Goal: Information Seeking & Learning: Learn about a topic

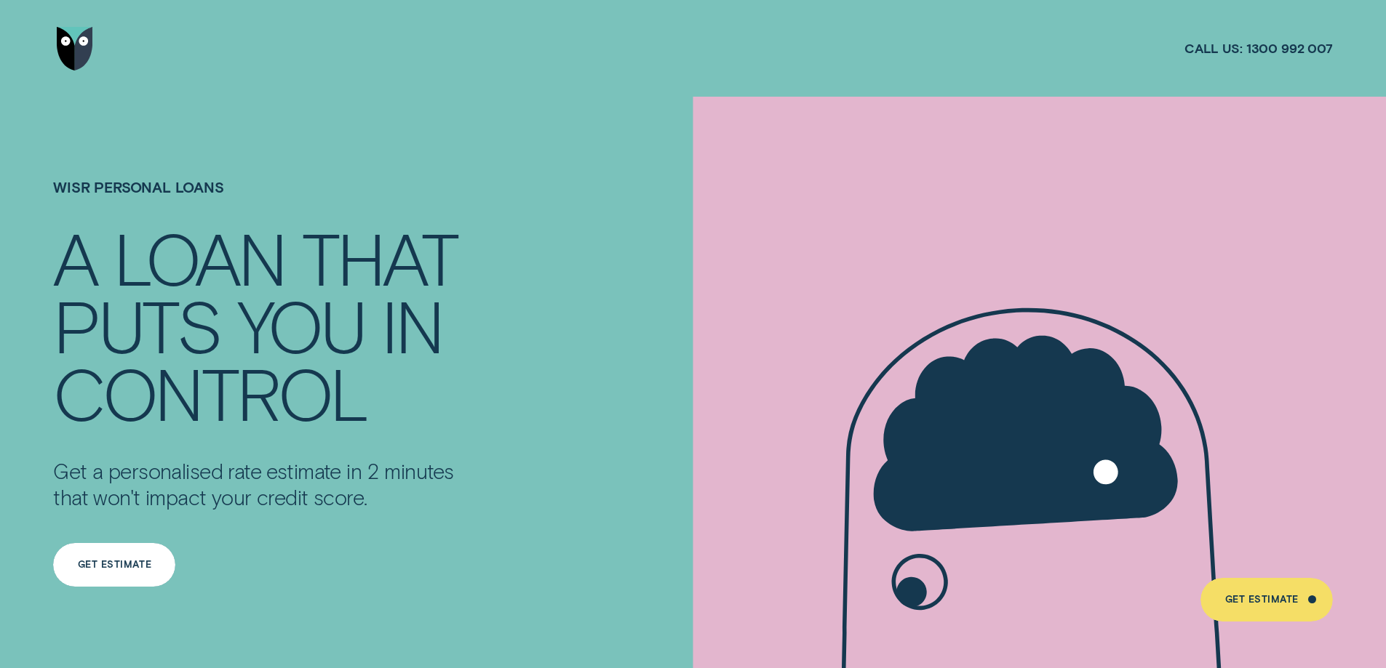
click at [111, 564] on div "Get Estimate" at bounding box center [114, 565] width 73 height 9
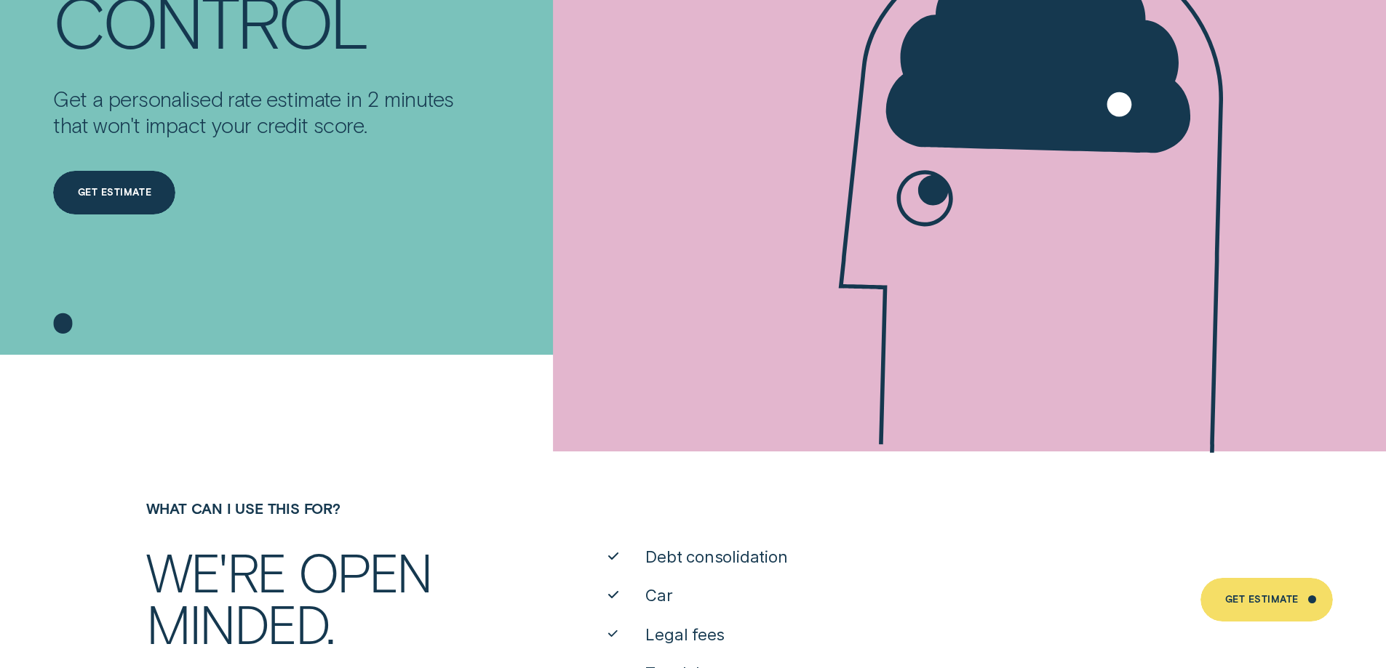
scroll to position [364, 0]
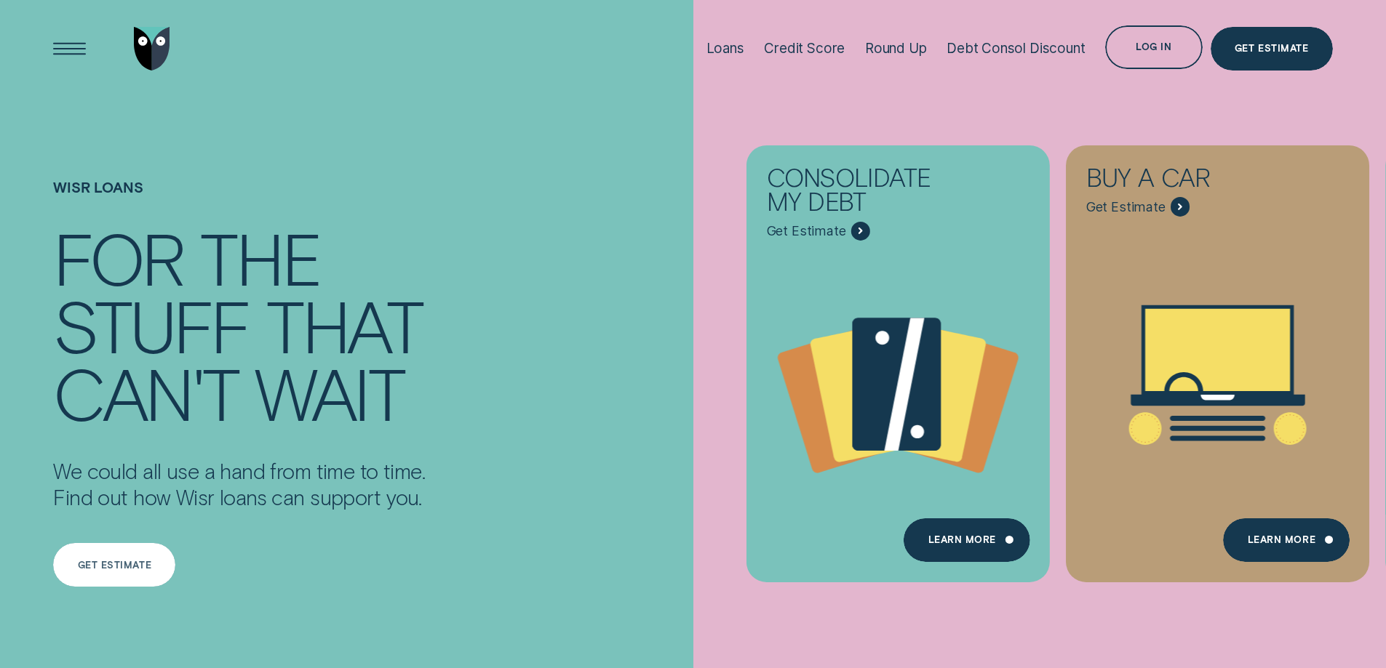
click at [122, 565] on div "Get estimate" at bounding box center [114, 566] width 73 height 9
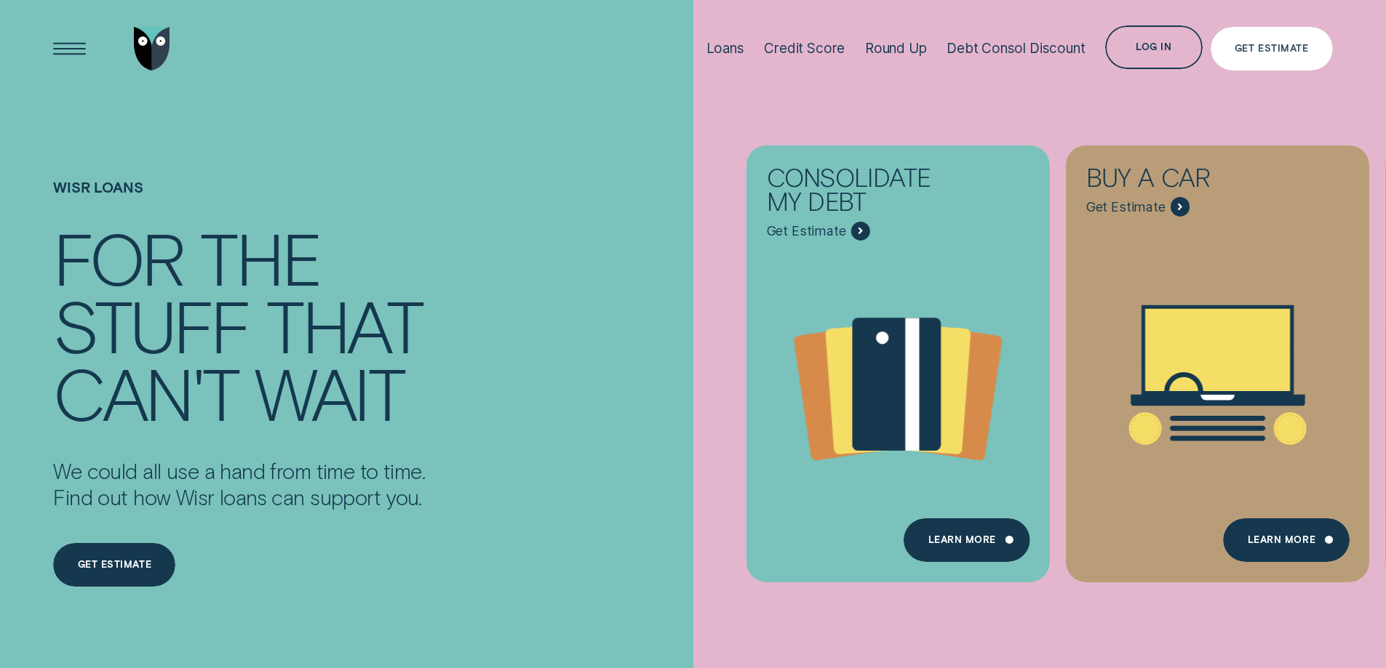
click at [1286, 52] on div "Get Estimate" at bounding box center [1270, 48] width 73 height 9
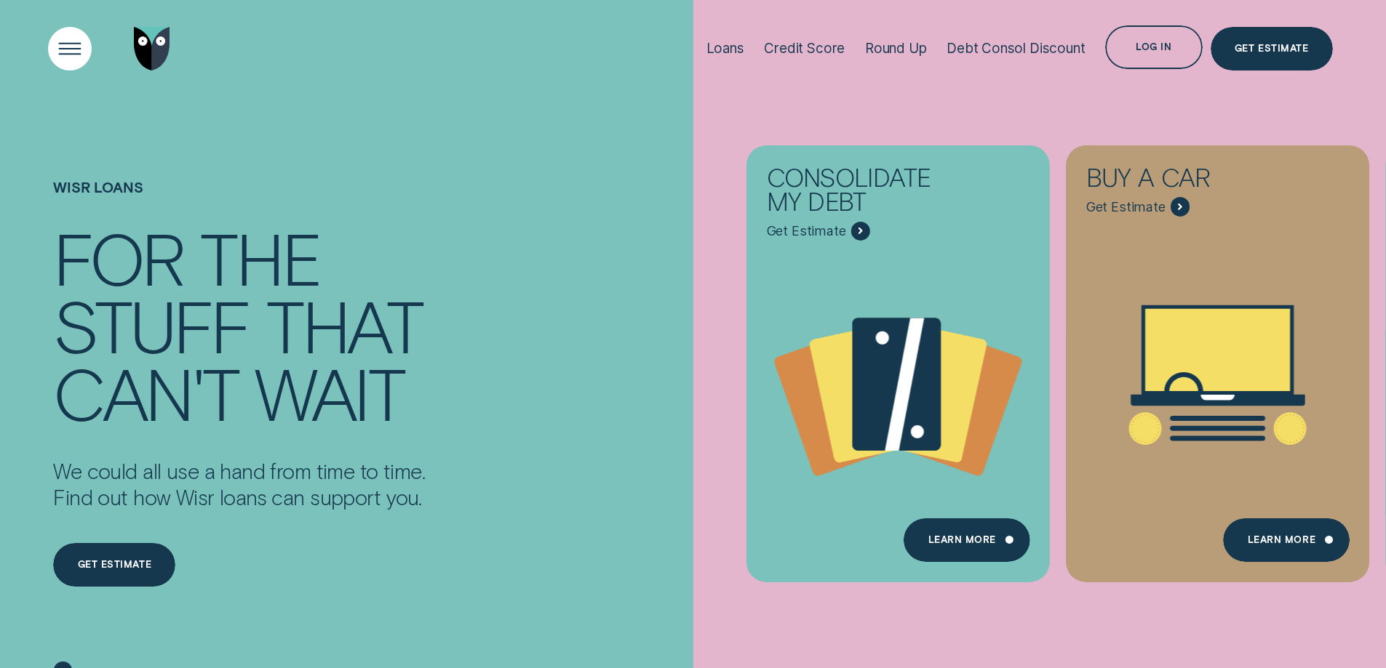
click at [74, 39] on div "Open Menu" at bounding box center [70, 48] width 62 height 62
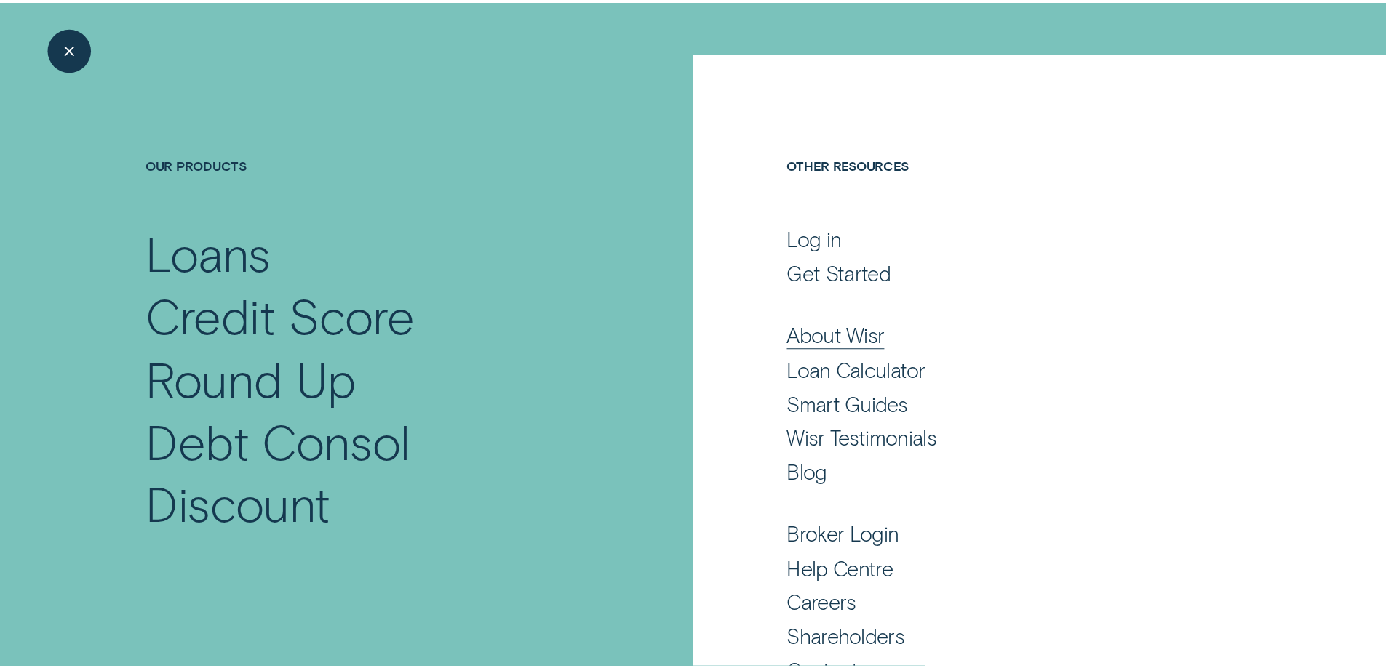
scroll to position [90, 0]
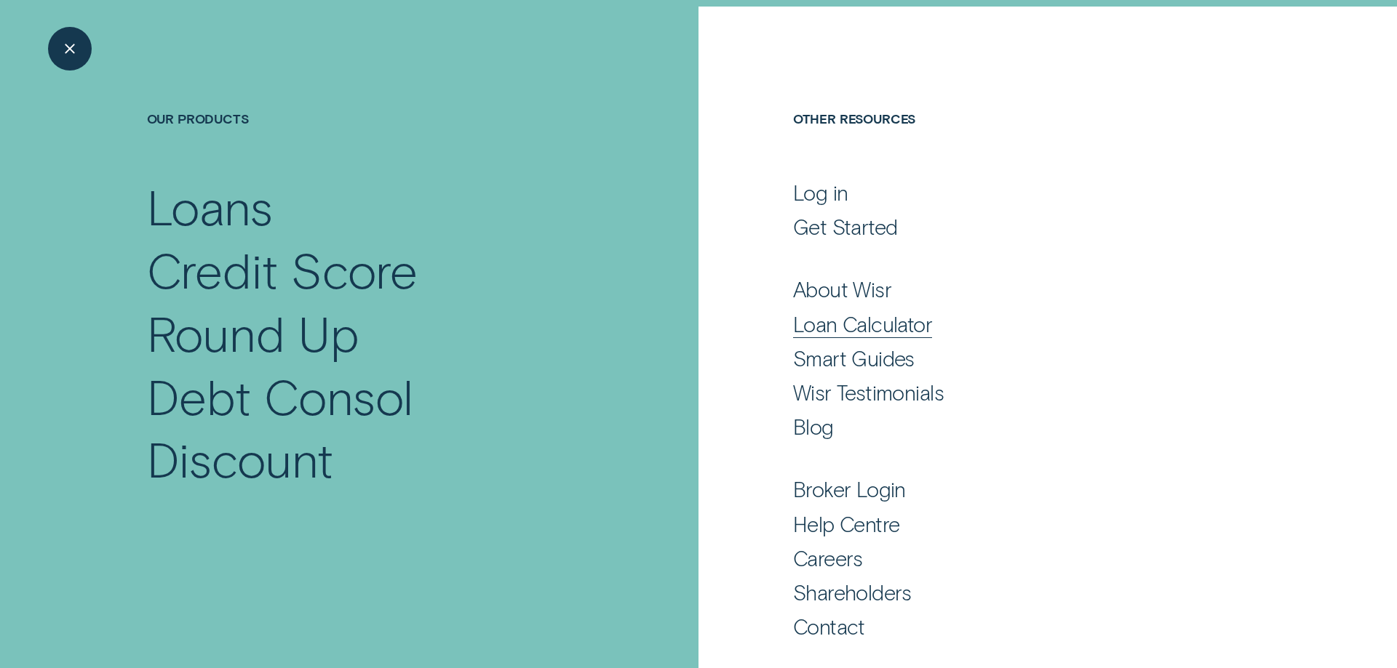
click at [850, 322] on div "Loan Calculator" at bounding box center [862, 324] width 139 height 26
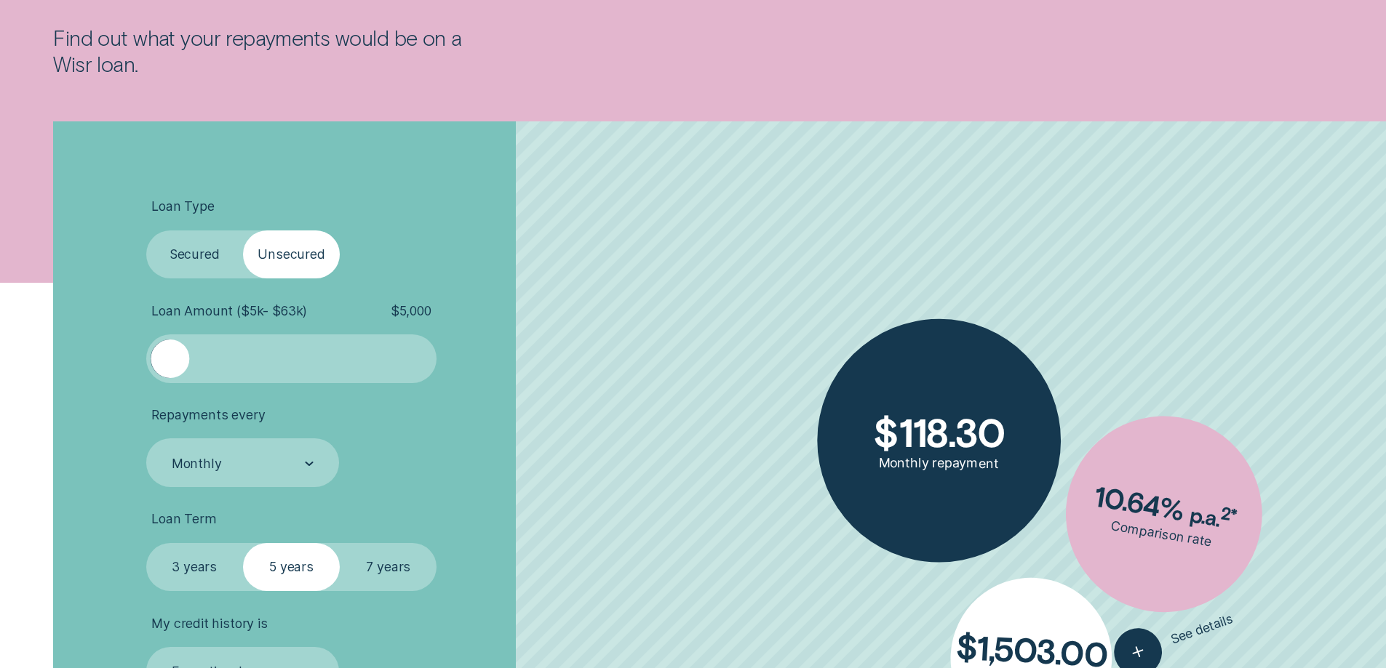
scroll to position [509, 0]
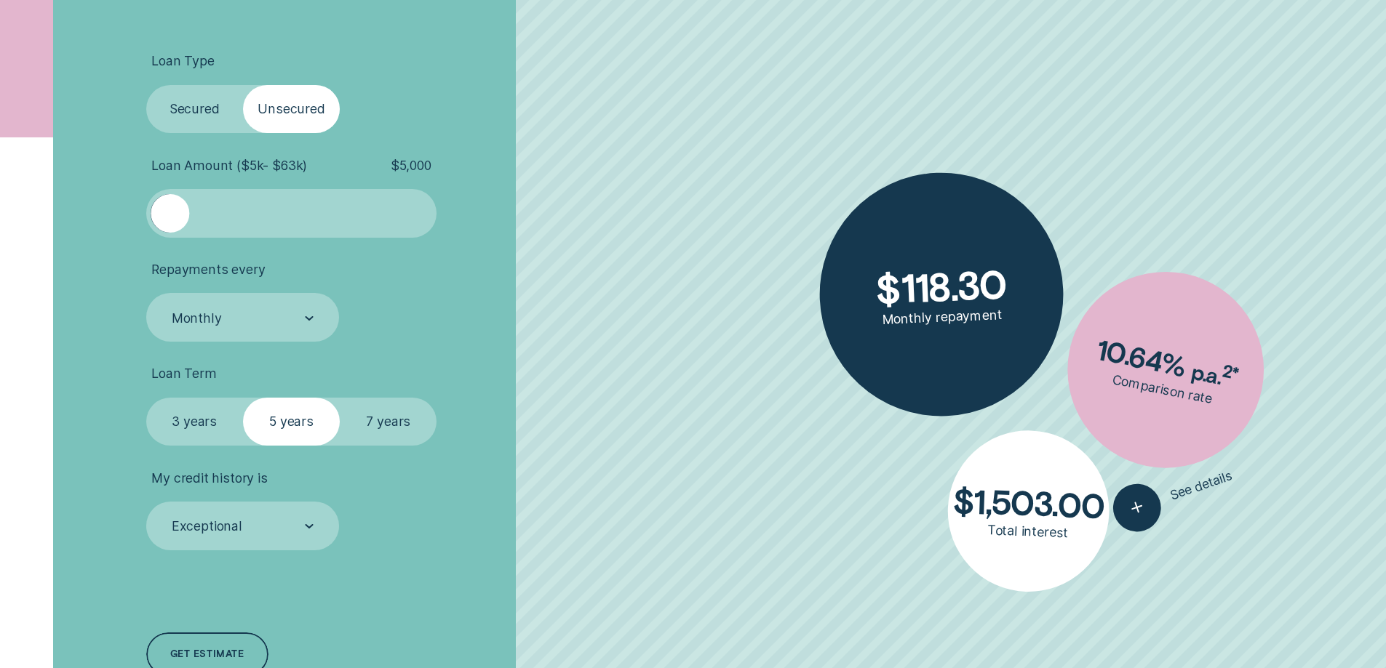
click at [251, 215] on div at bounding box center [291, 213] width 242 height 39
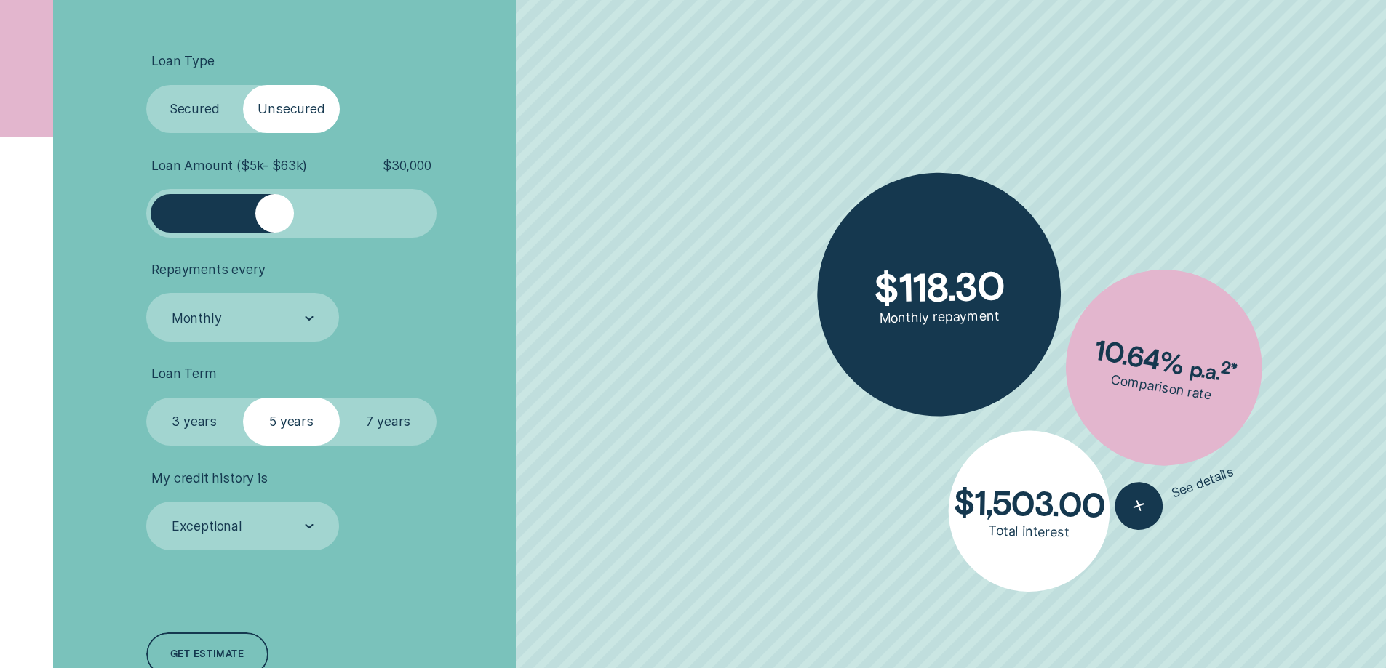
click at [276, 212] on div at bounding box center [291, 213] width 242 height 39
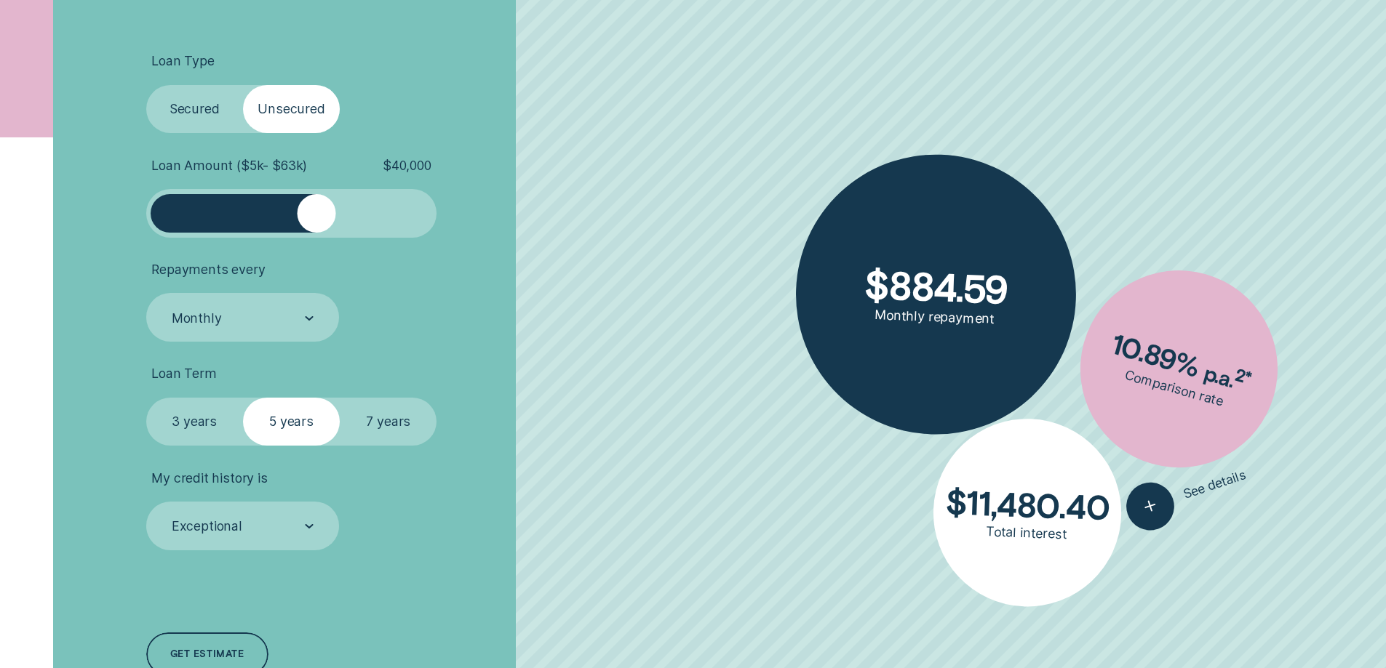
drag, startPoint x: 276, startPoint y: 212, endPoint x: 317, endPoint y: 207, distance: 41.1
click at [317, 207] on div at bounding box center [316, 213] width 39 height 39
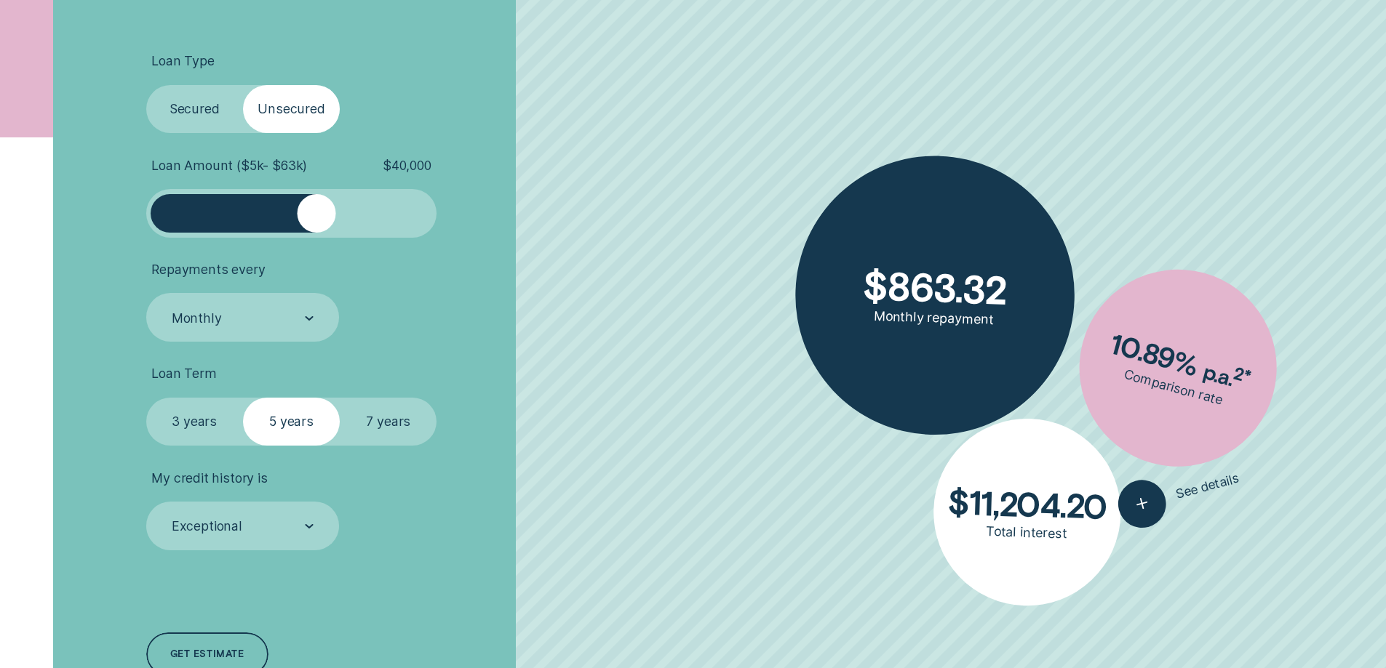
click at [412, 426] on label "7 years" at bounding box center [388, 422] width 97 height 49
click at [340, 398] on input "7 years" at bounding box center [340, 398] width 0 height 0
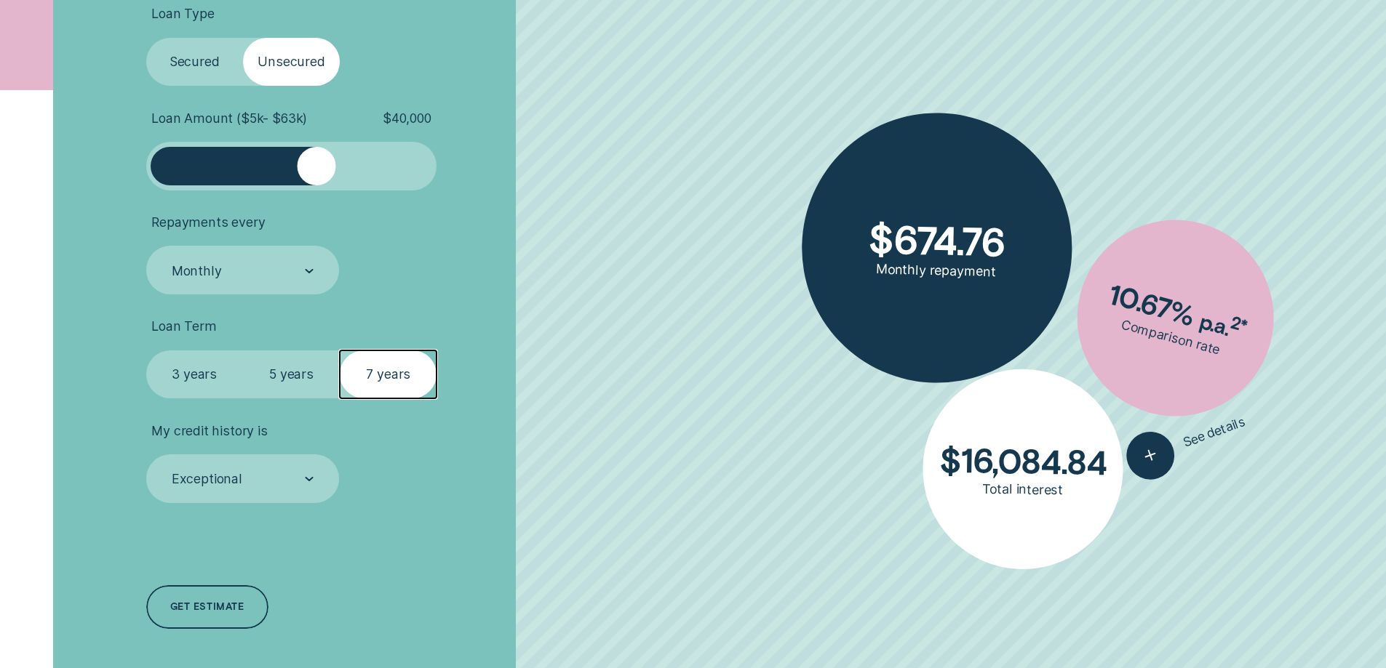
scroll to position [582, 0]
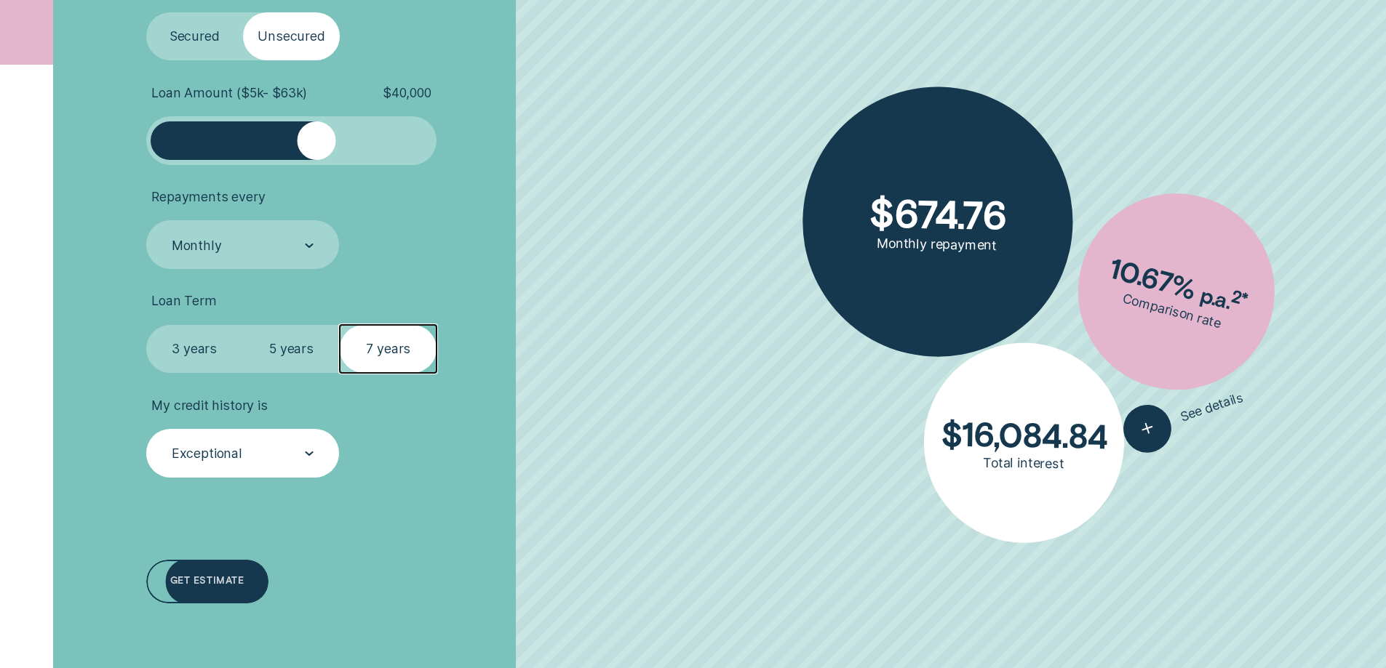
click at [273, 477] on div "Exceptional" at bounding box center [242, 453] width 193 height 49
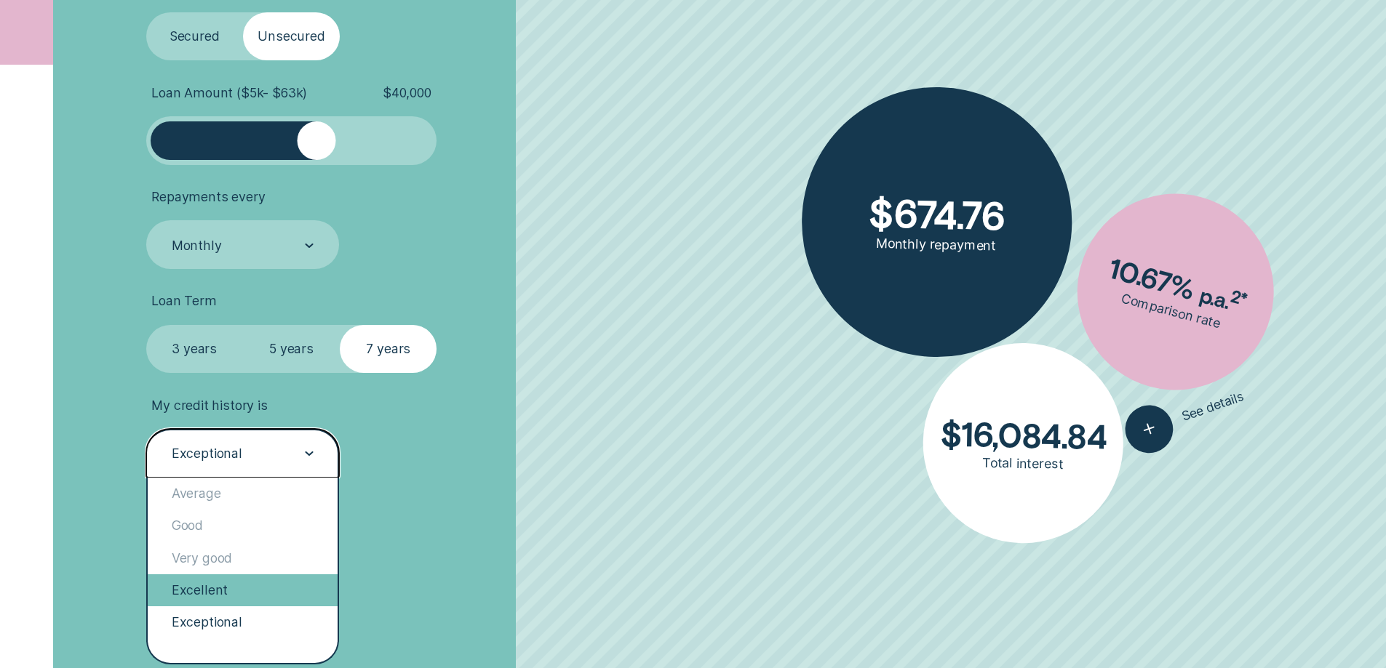
click at [220, 593] on div "Excellent" at bounding box center [243, 591] width 191 height 32
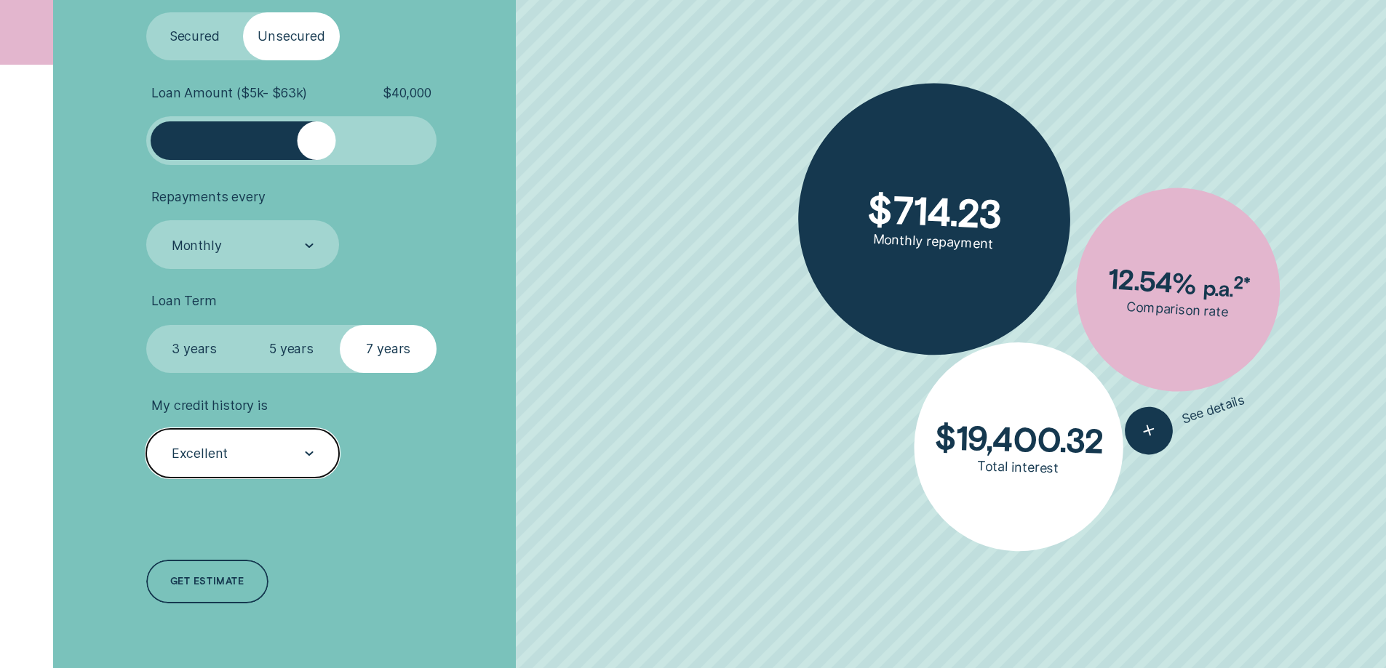
click at [285, 344] on label "5 years" at bounding box center [291, 349] width 97 height 49
click at [243, 325] on input "5 years" at bounding box center [243, 325] width 0 height 0
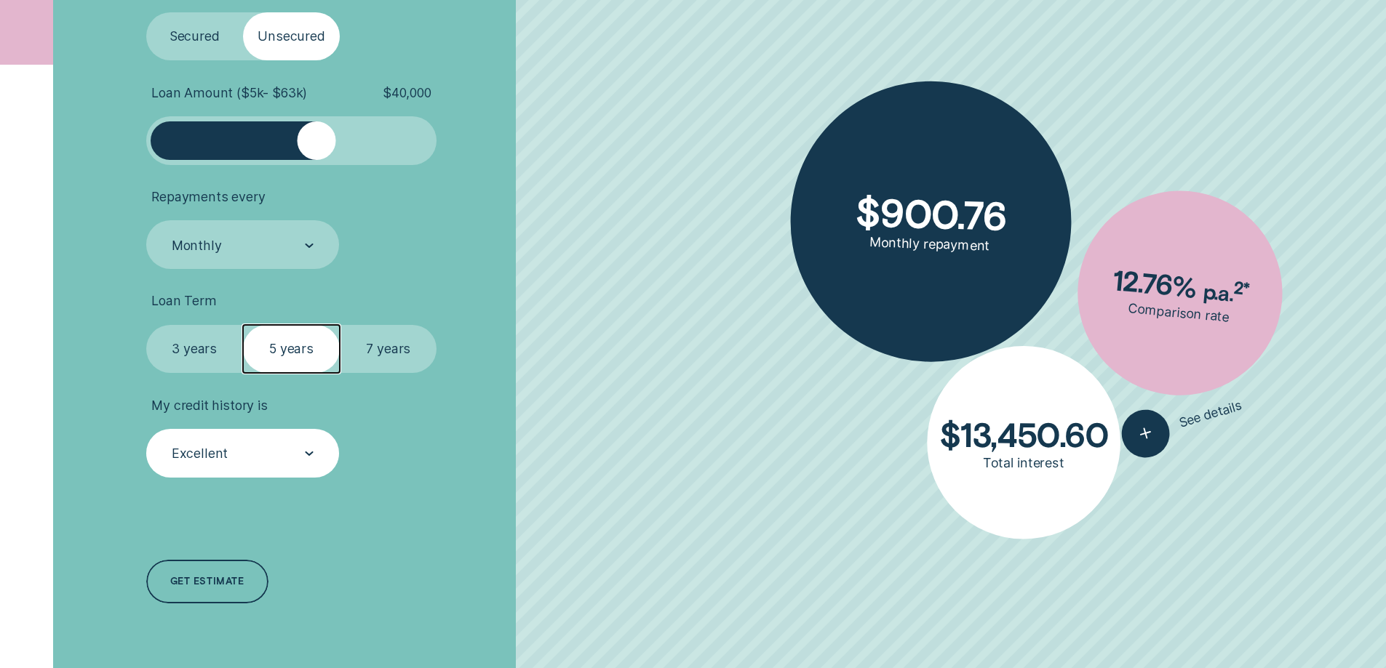
click at [199, 355] on label "3 years" at bounding box center [194, 349] width 97 height 49
click at [146, 325] on input "3 years" at bounding box center [146, 325] width 0 height 0
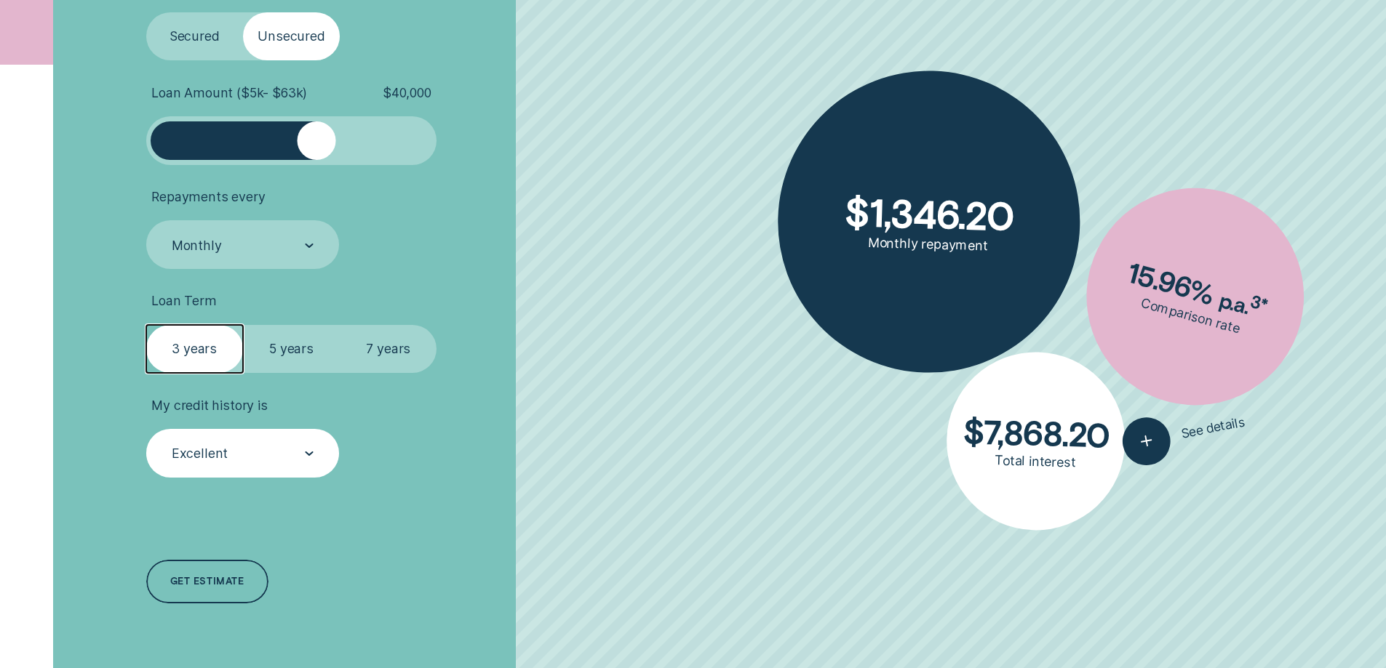
click at [298, 359] on label "5 years" at bounding box center [291, 349] width 97 height 49
click at [243, 325] on input "5 years" at bounding box center [243, 325] width 0 height 0
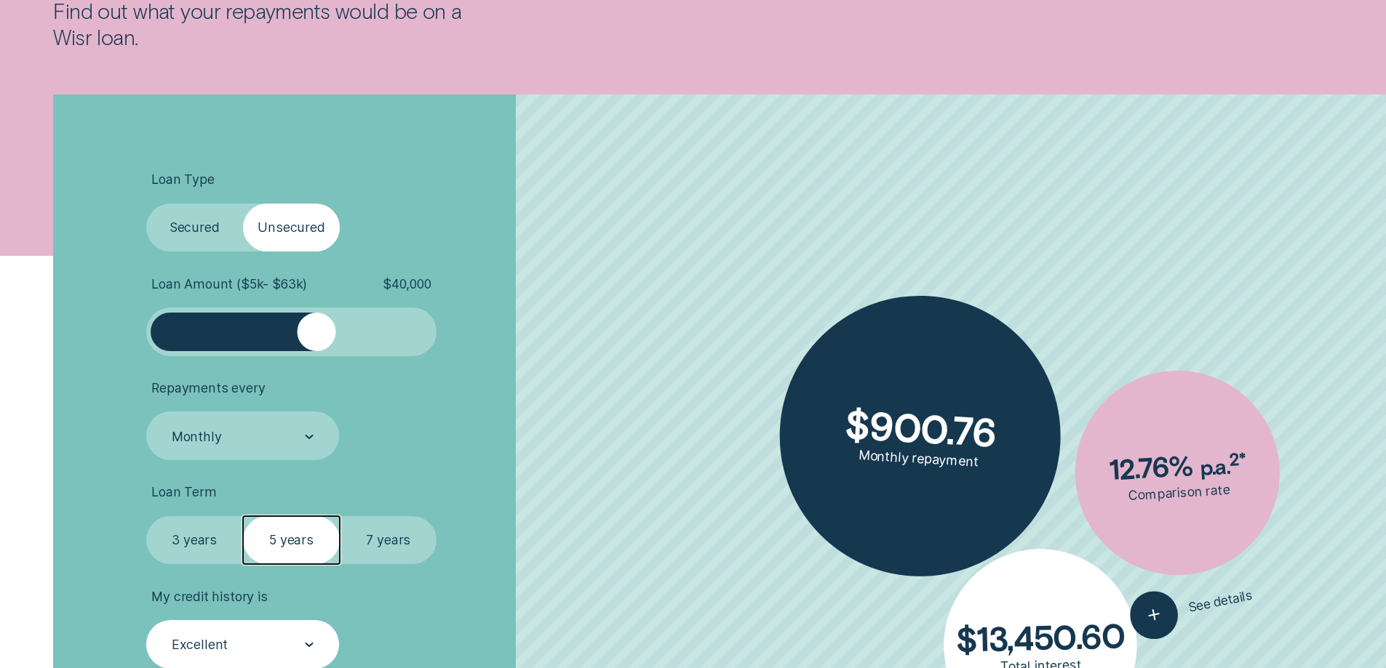
scroll to position [364, 0]
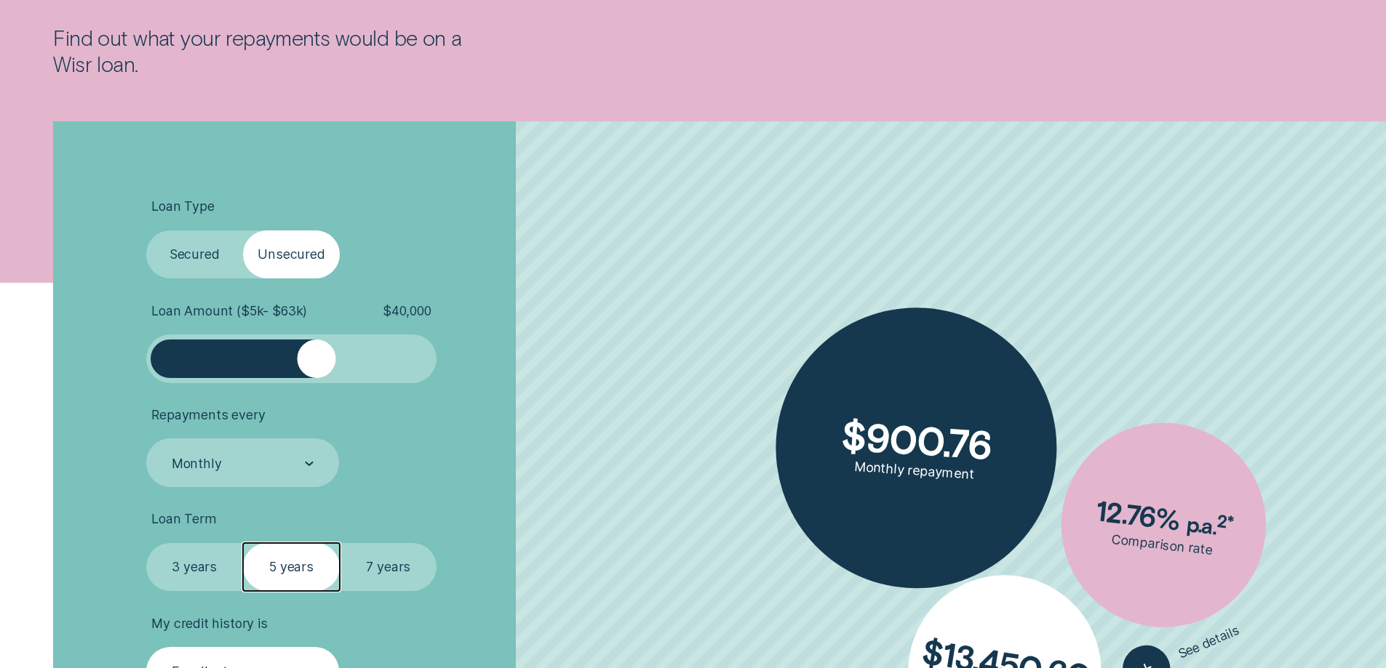
click at [169, 250] on label "Secured" at bounding box center [194, 255] width 97 height 49
click at [146, 231] on input "Secured" at bounding box center [146, 231] width 0 height 0
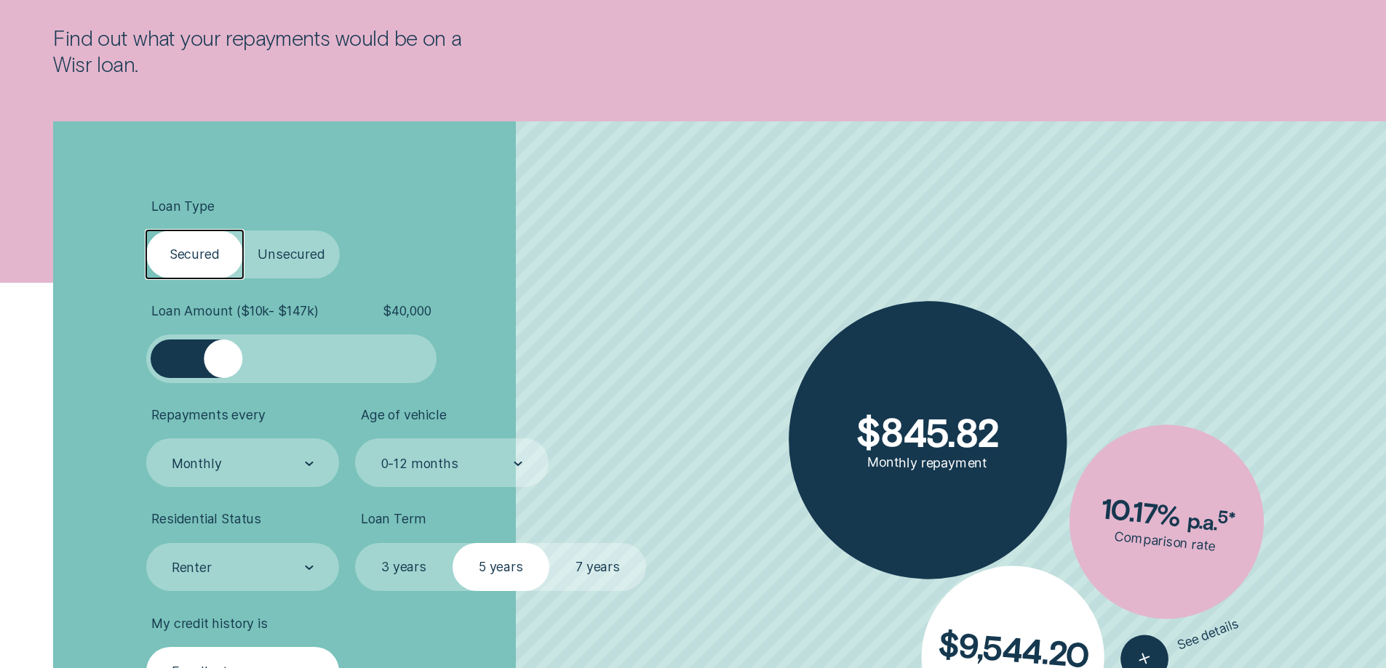
click at [283, 256] on label "Unsecured" at bounding box center [291, 255] width 97 height 49
click at [243, 231] on input "Unsecured" at bounding box center [243, 231] width 0 height 0
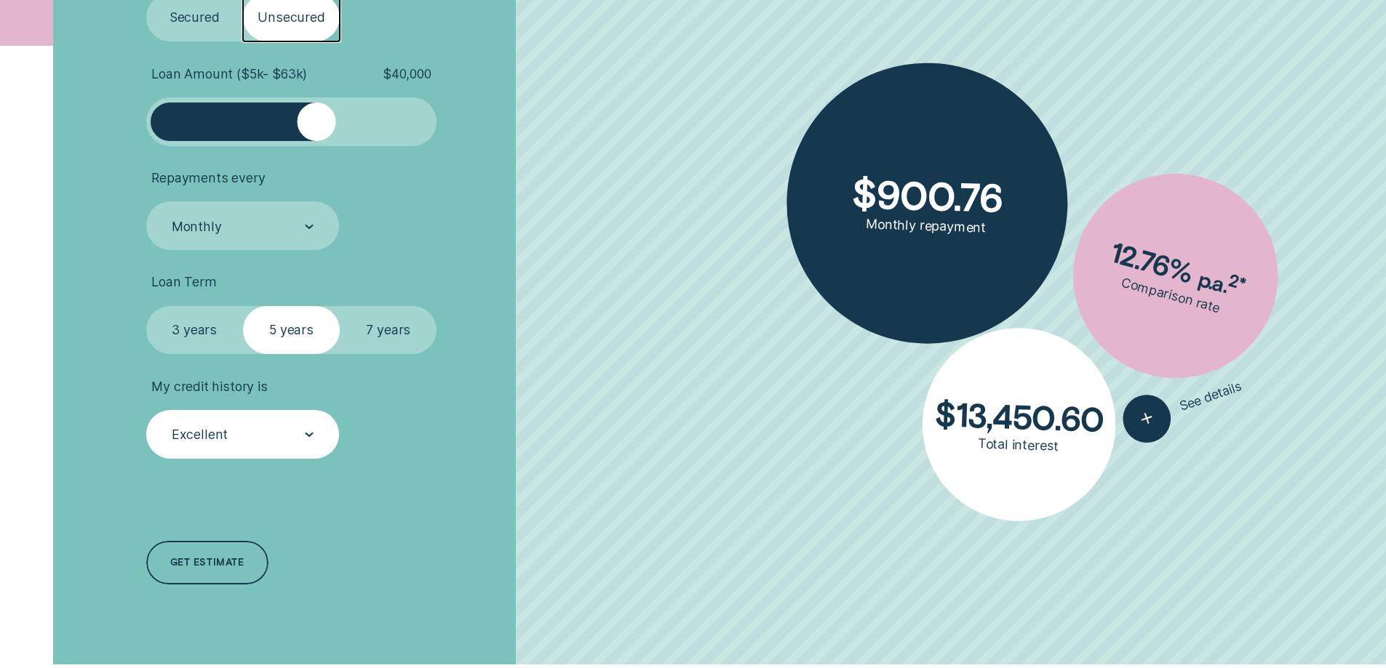
scroll to position [655, 0]
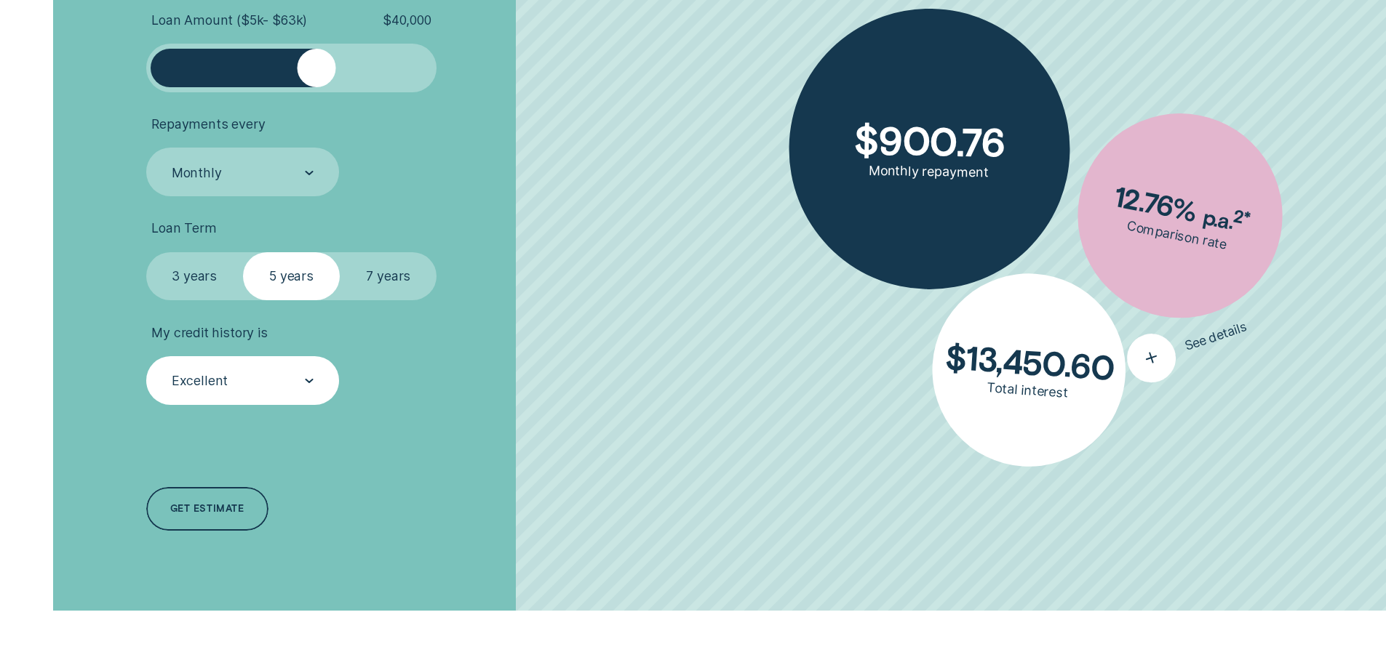
click at [1159, 370] on div "button" at bounding box center [1150, 357] width 61 height 61
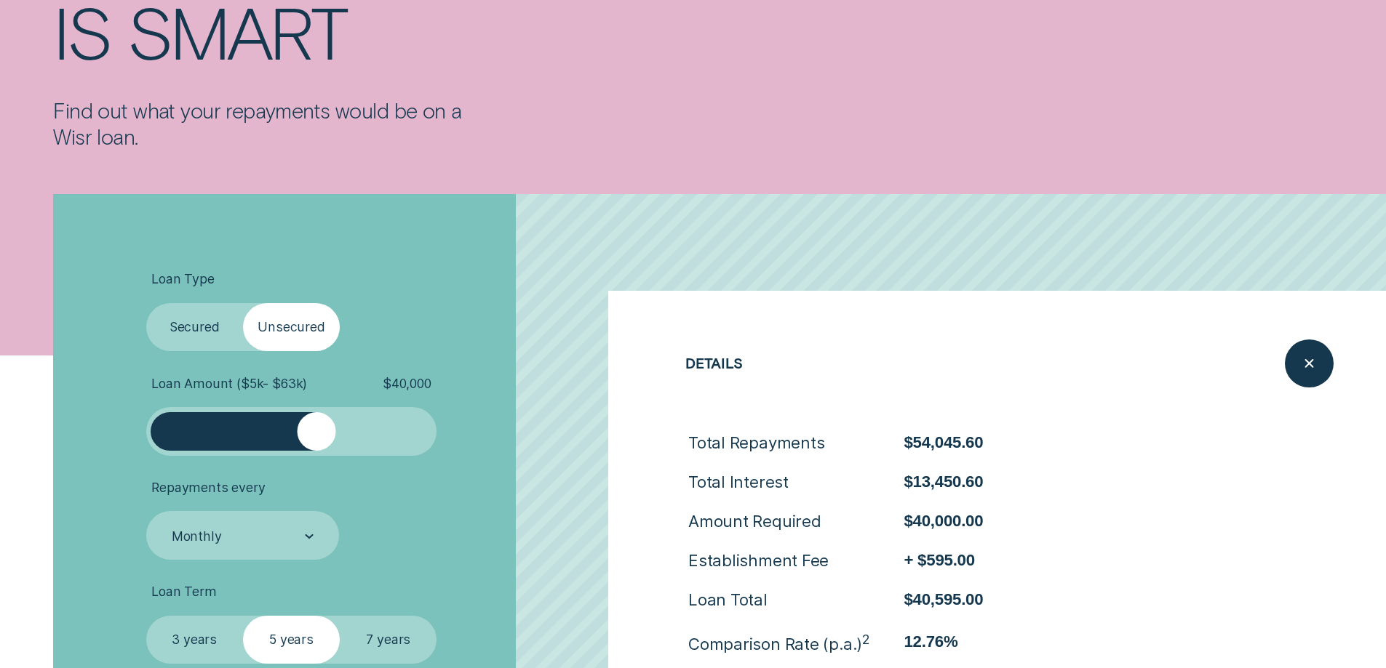
scroll to position [73, 0]
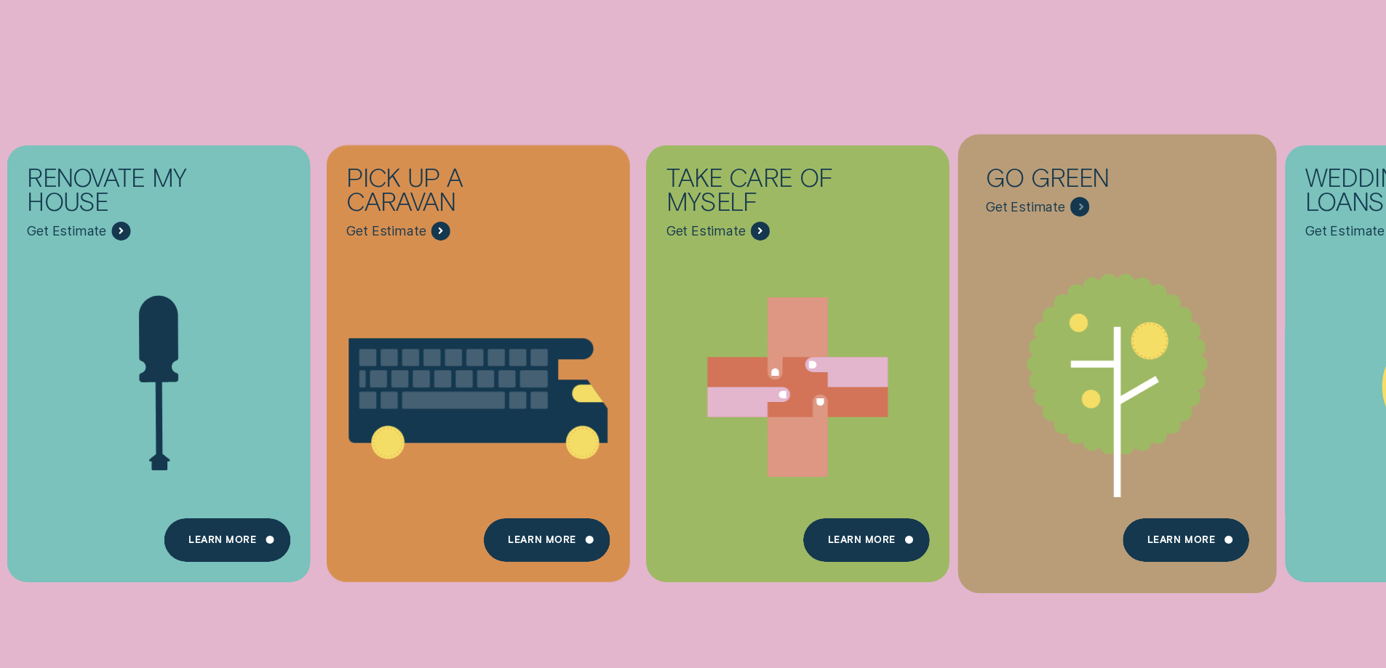
scroll to position [364, 0]
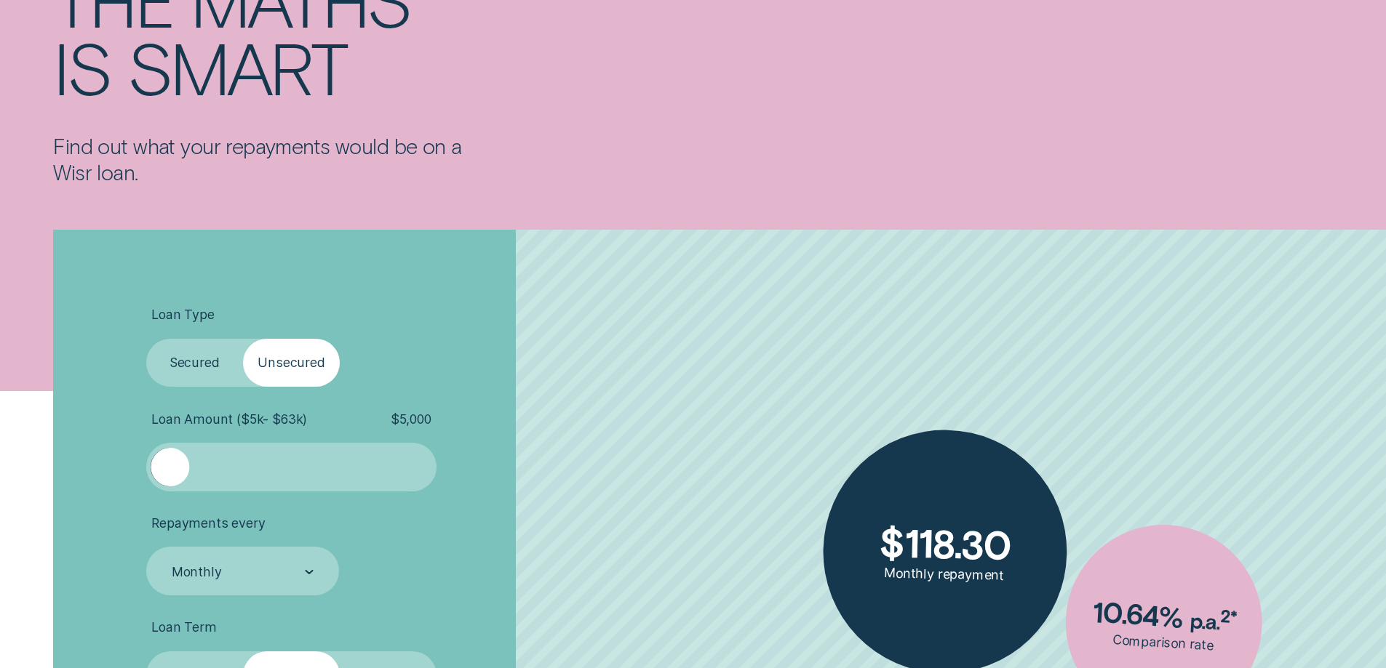
scroll to position [436, 0]
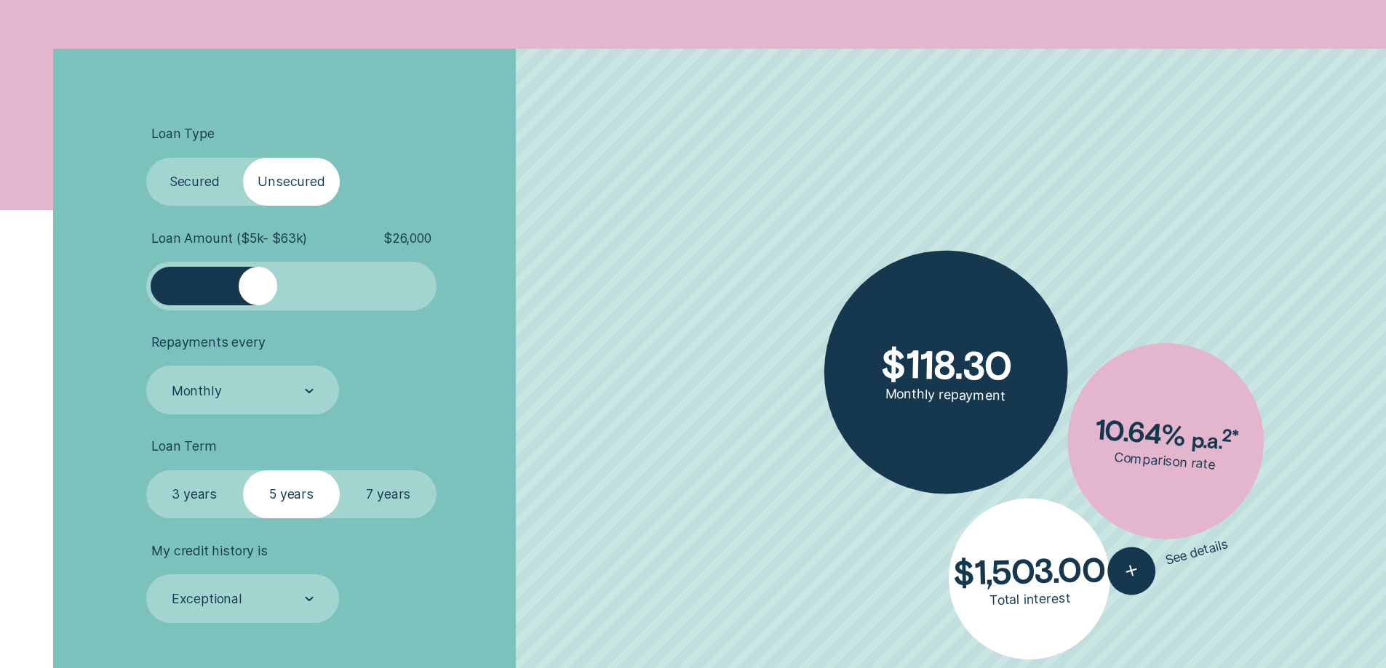
click at [258, 301] on div at bounding box center [291, 286] width 242 height 39
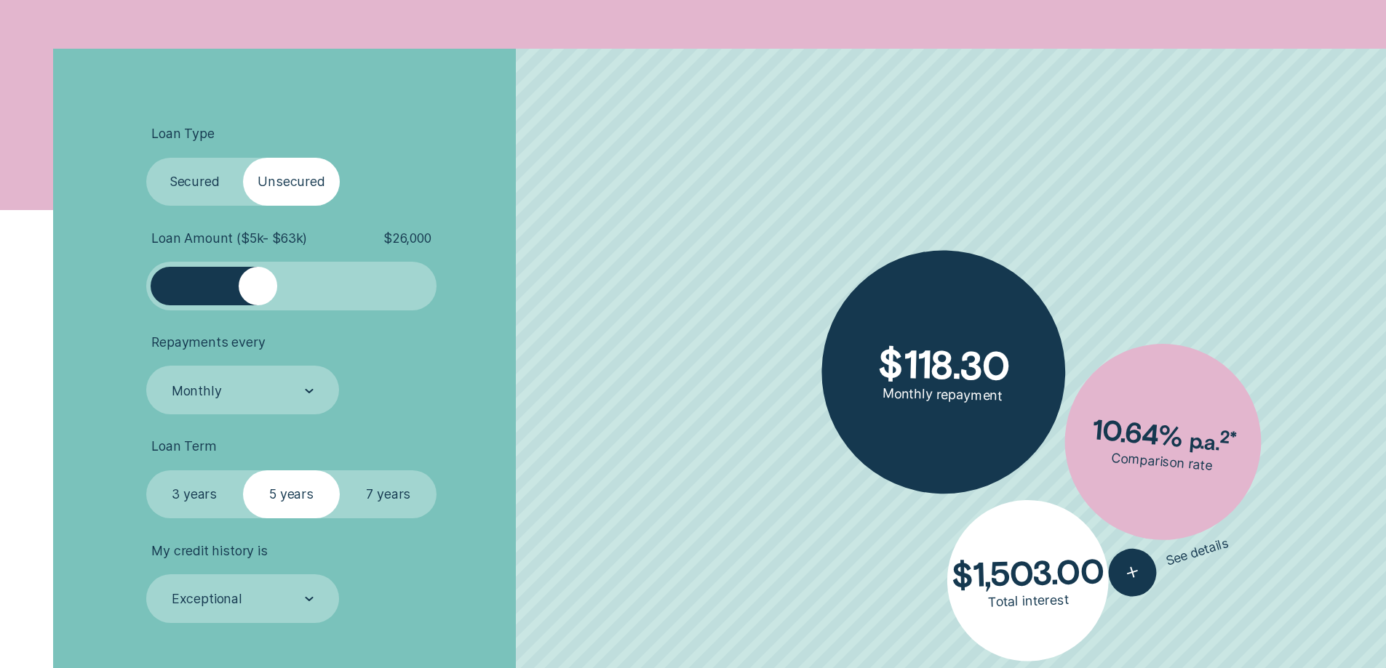
click at [267, 298] on div at bounding box center [258, 286] width 39 height 39
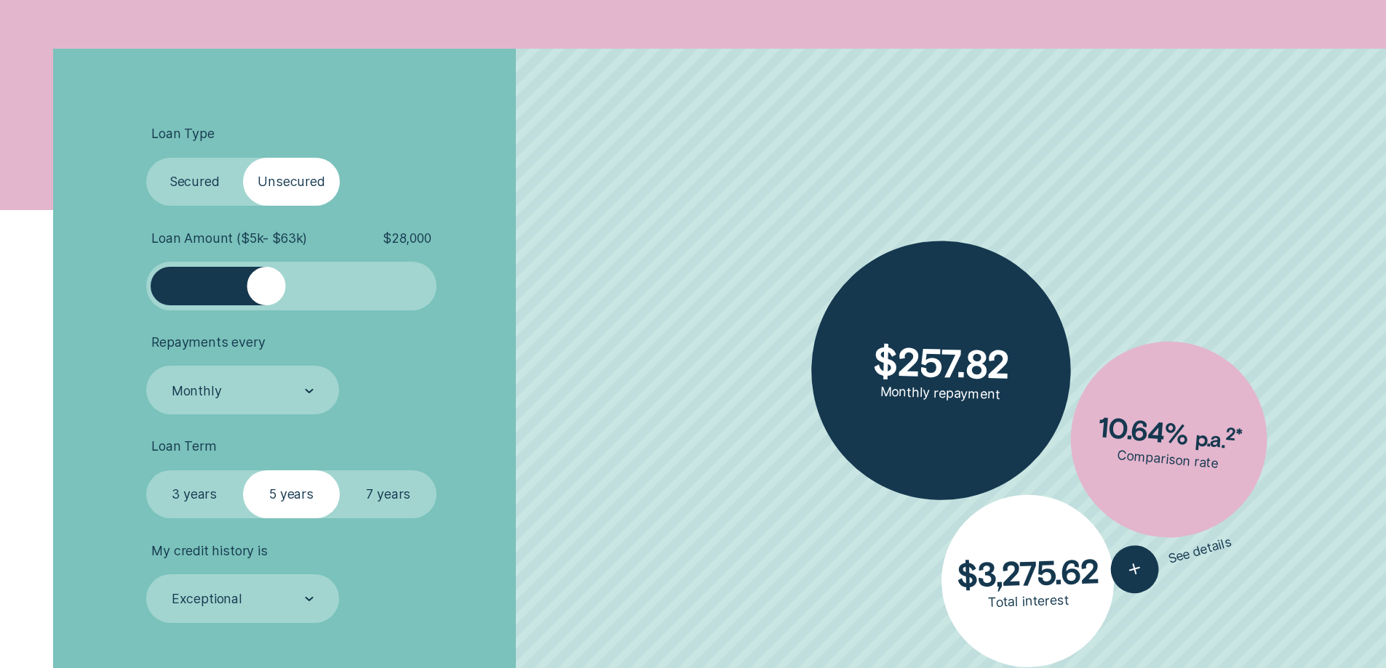
click at [287, 303] on div at bounding box center [291, 286] width 242 height 39
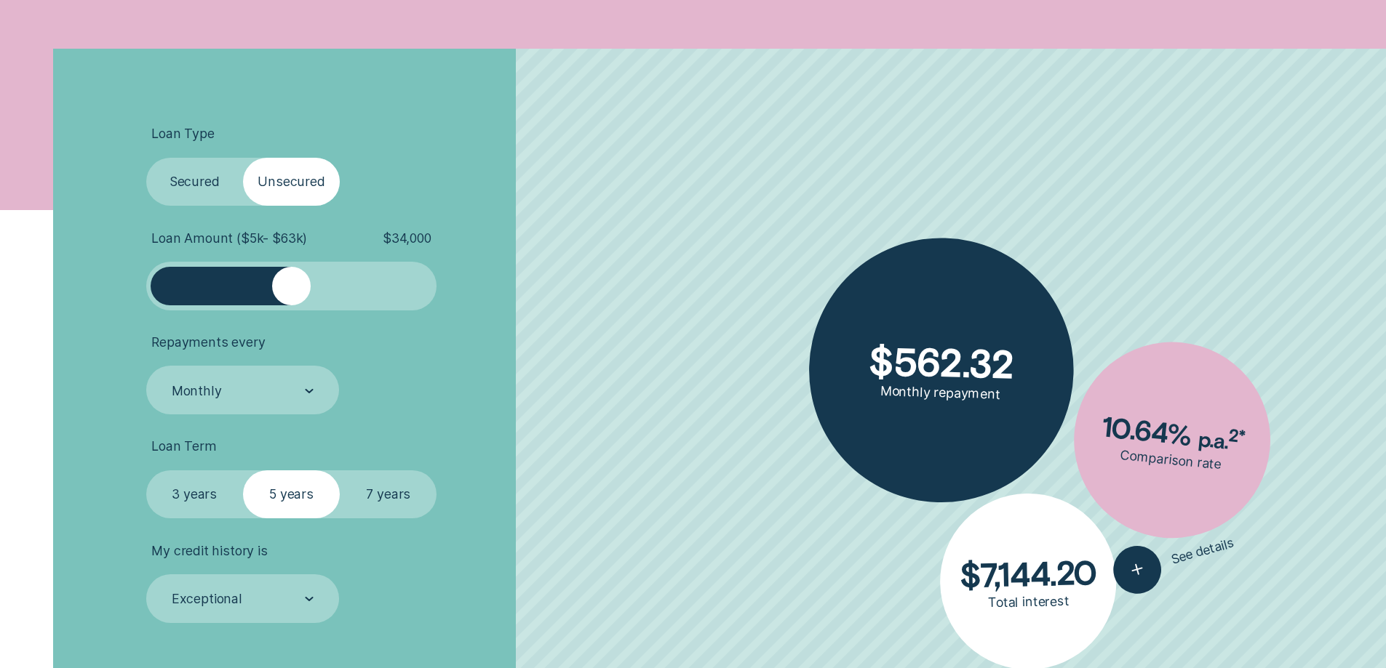
click at [293, 303] on div at bounding box center [291, 286] width 39 height 39
click at [303, 303] on div at bounding box center [291, 286] width 242 height 39
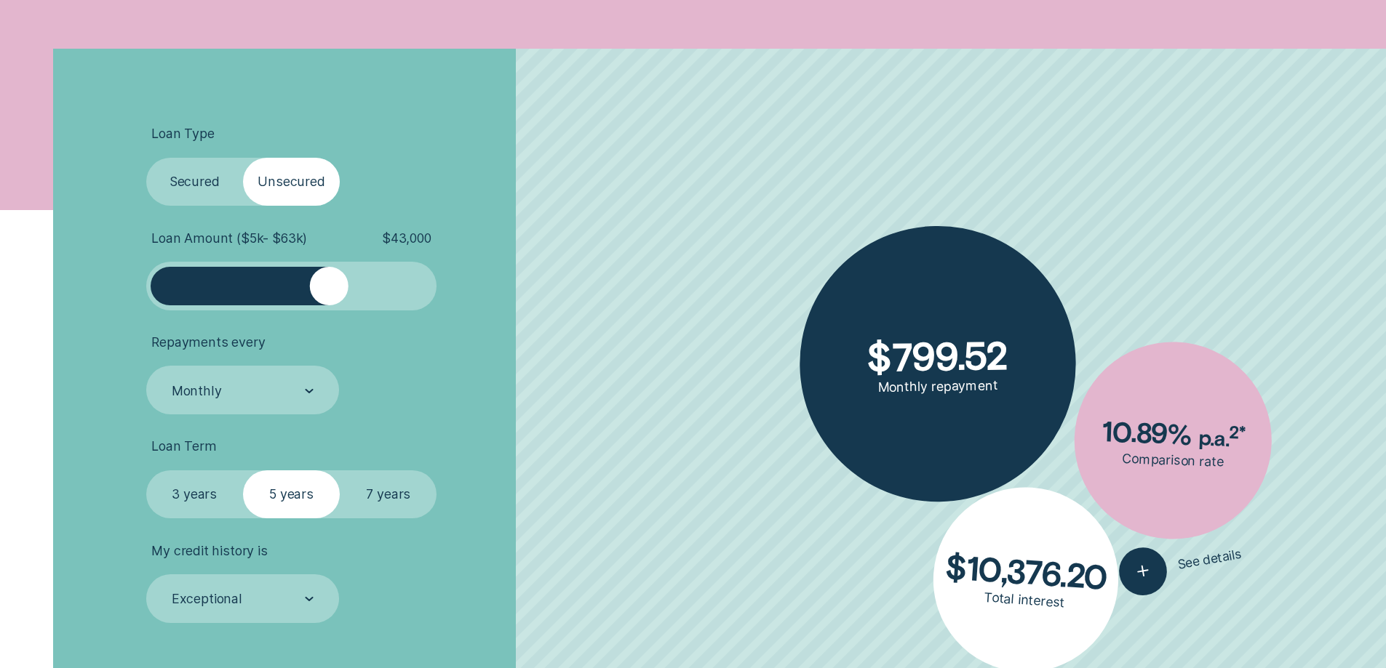
click at [330, 282] on div at bounding box center [291, 286] width 242 height 39
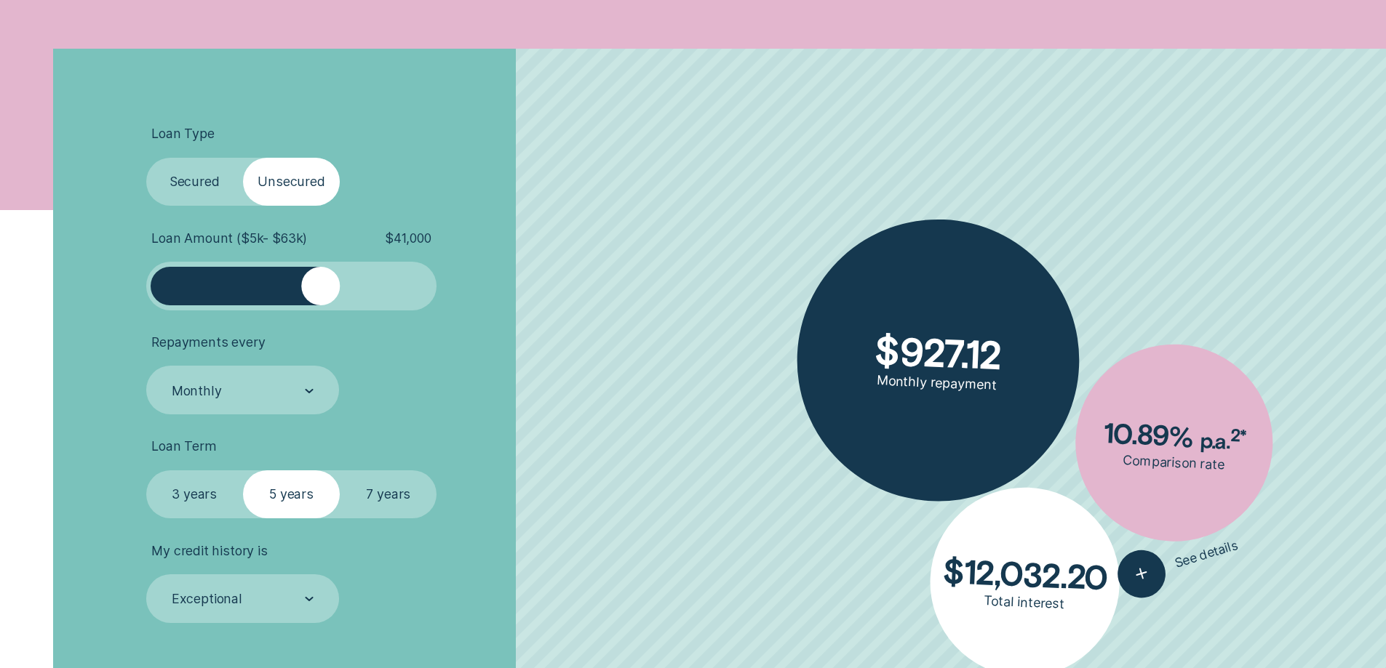
click at [322, 292] on div at bounding box center [320, 286] width 39 height 39
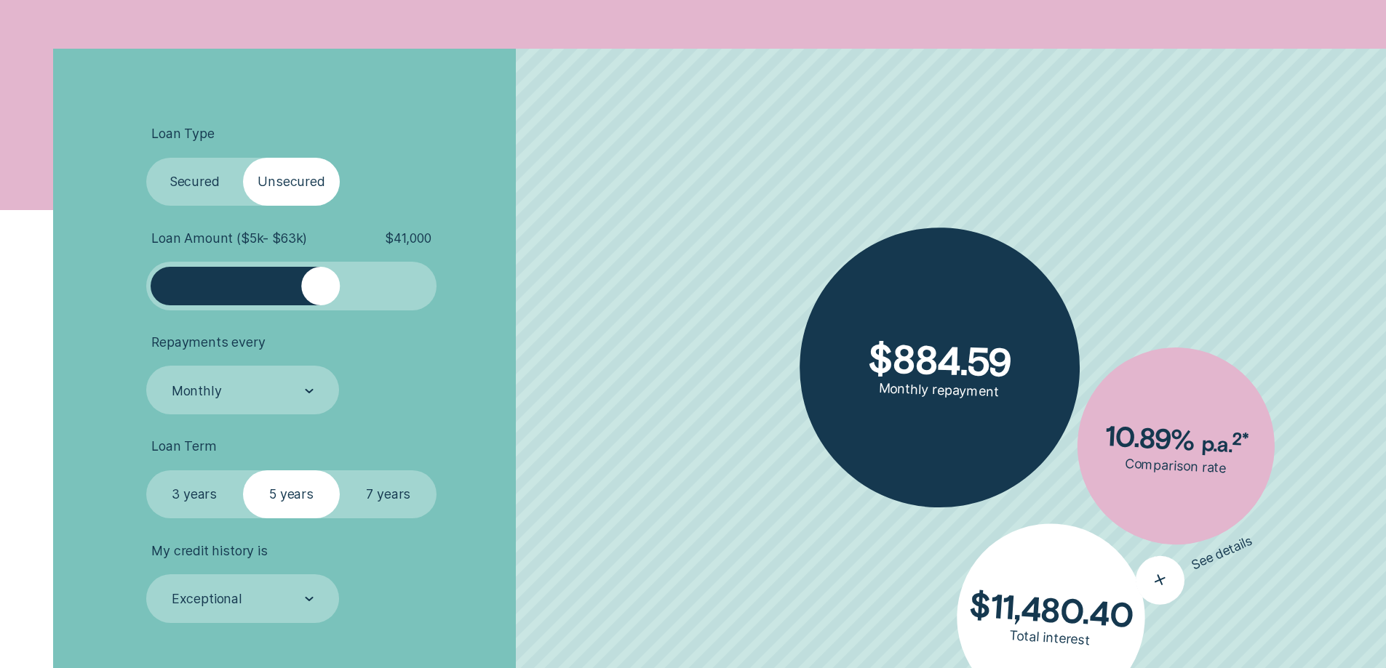
click at [1162, 586] on icon "button" at bounding box center [1159, 580] width 31 height 30
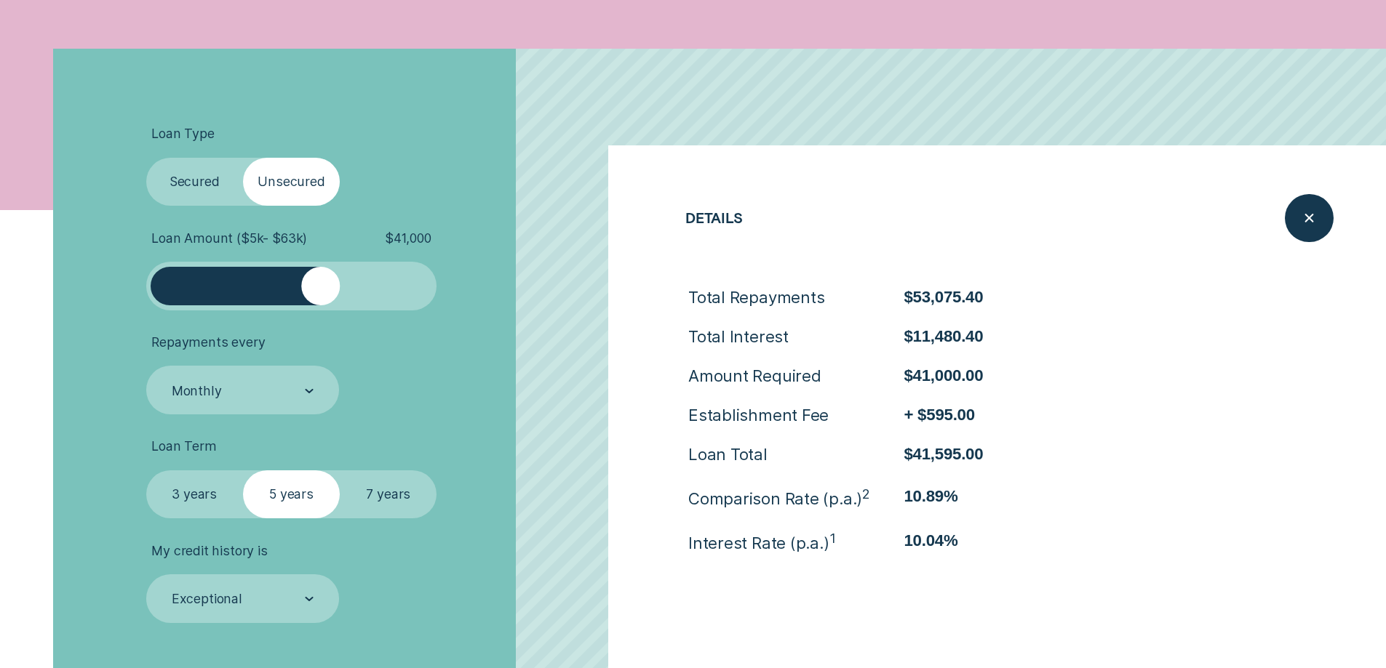
click at [557, 436] on ul "Loan Type Select Loan Type Secured Unsecured Loan Amount ( $5k - $63k ) $ 41,00…" at bounding box center [369, 374] width 447 height 497
click at [372, 419] on ul "Loan Type Select Loan Type Secured Unsecured Loan Amount ( $5k - $63k ) $ 41,00…" at bounding box center [369, 374] width 447 height 497
click at [360, 487] on label "7 years" at bounding box center [388, 495] width 97 height 49
click at [340, 471] on input "7 years" at bounding box center [340, 471] width 0 height 0
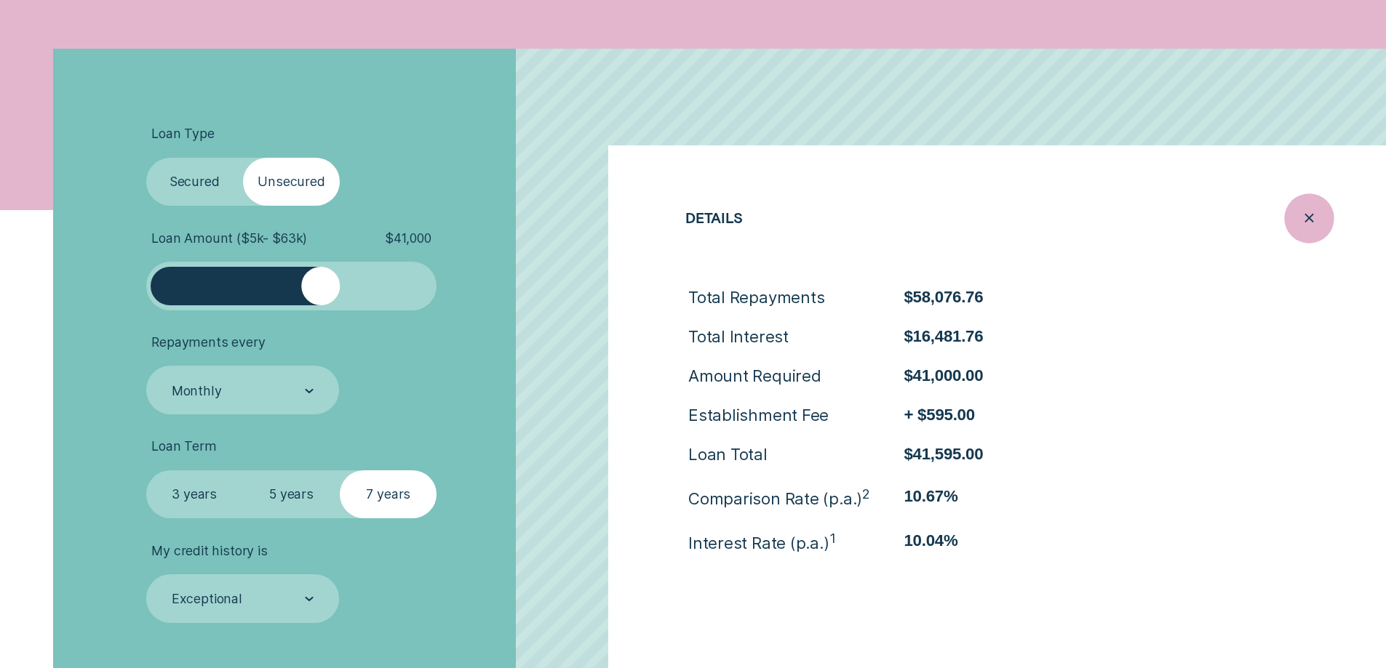
click at [1307, 209] on icon "Close loan details" at bounding box center [1308, 218] width 25 height 23
